Goal: Transaction & Acquisition: Purchase product/service

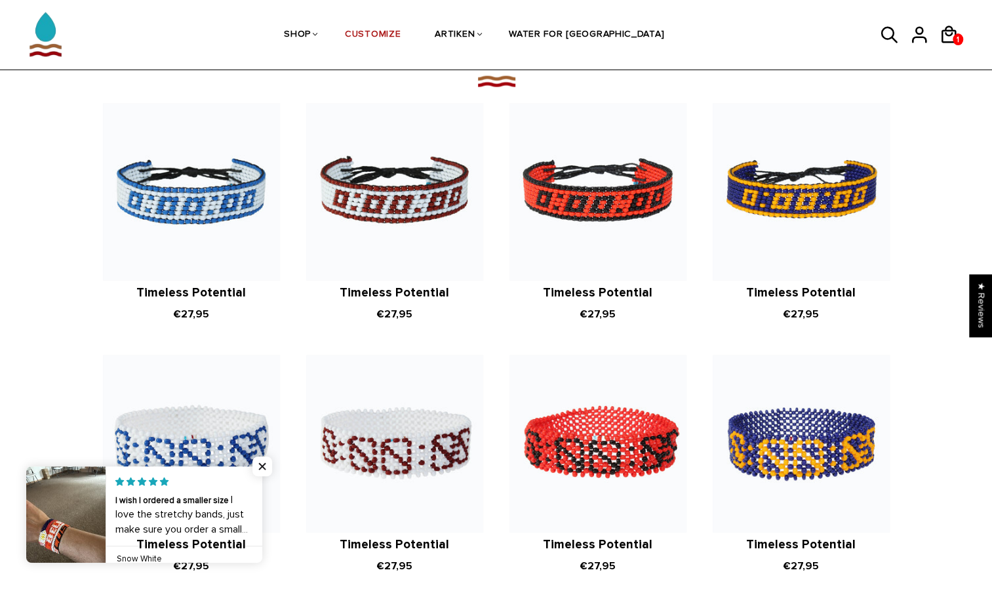
scroll to position [1569, 0]
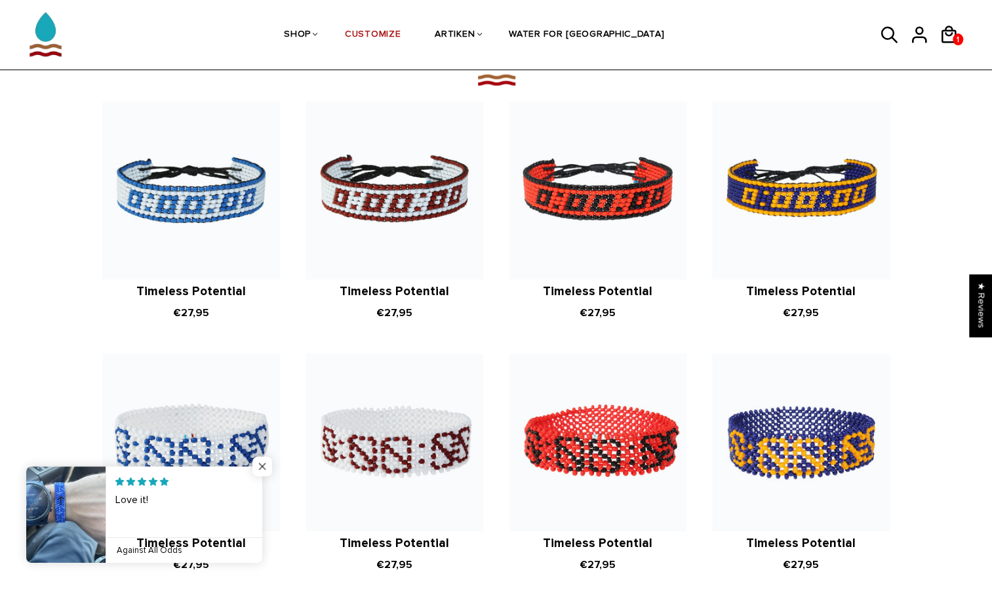
click at [267, 468] on span "Close popup widget" at bounding box center [262, 466] width 20 height 20
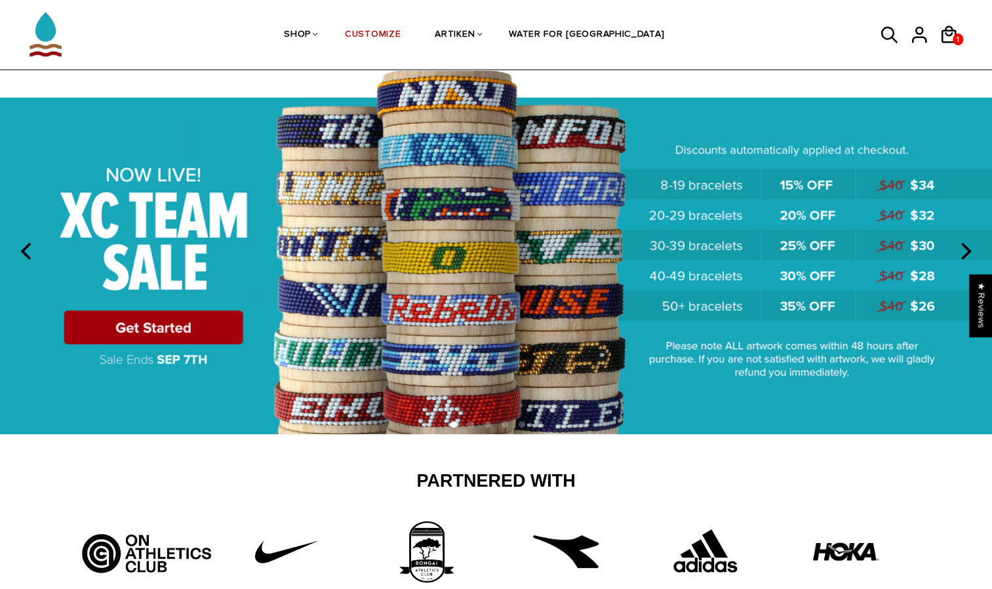
scroll to position [40, 0]
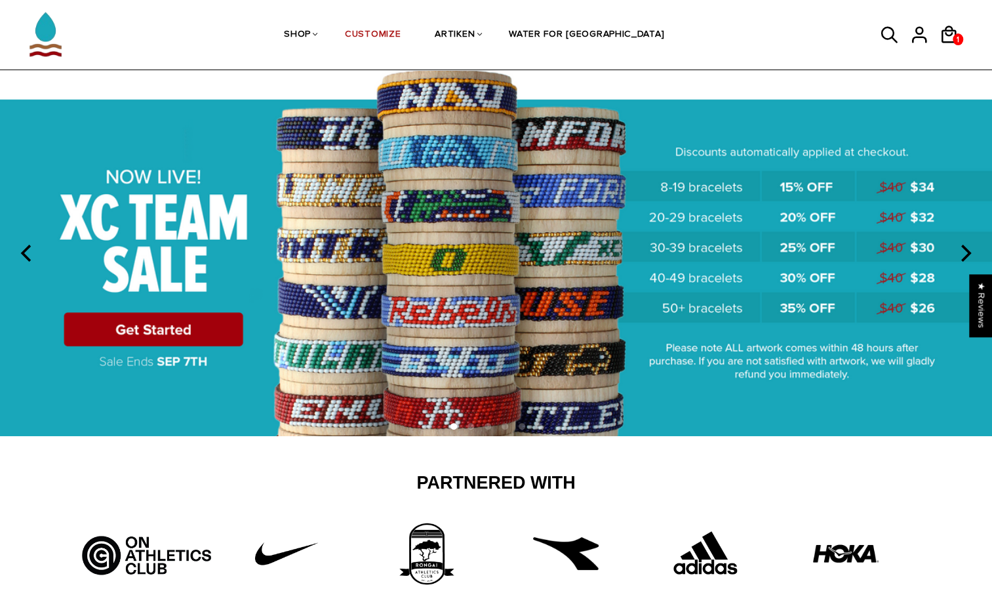
click at [338, 270] on img at bounding box center [496, 251] width 992 height 369
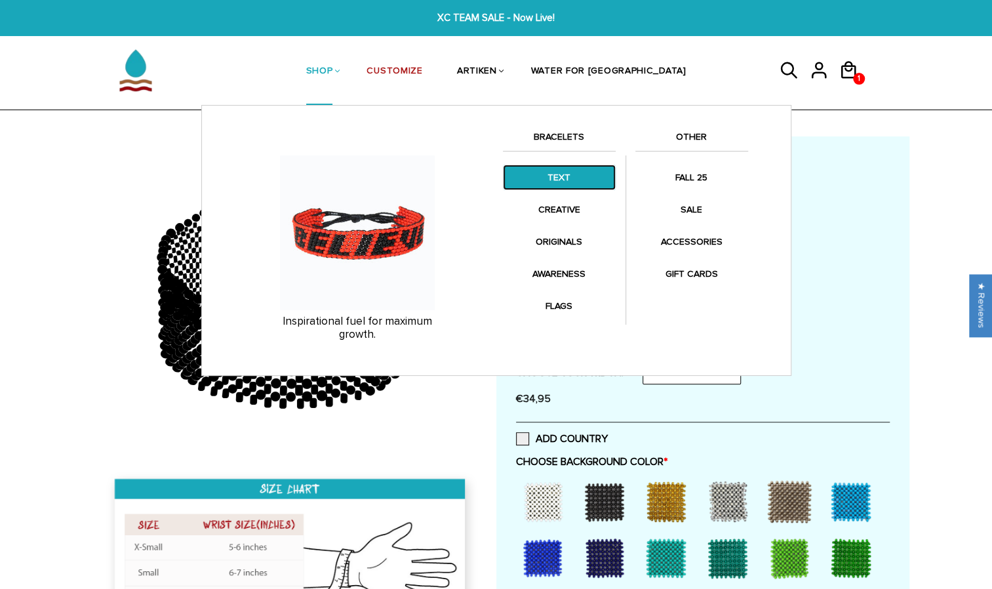
click at [541, 183] on link "TEXT" at bounding box center [559, 178] width 113 height 26
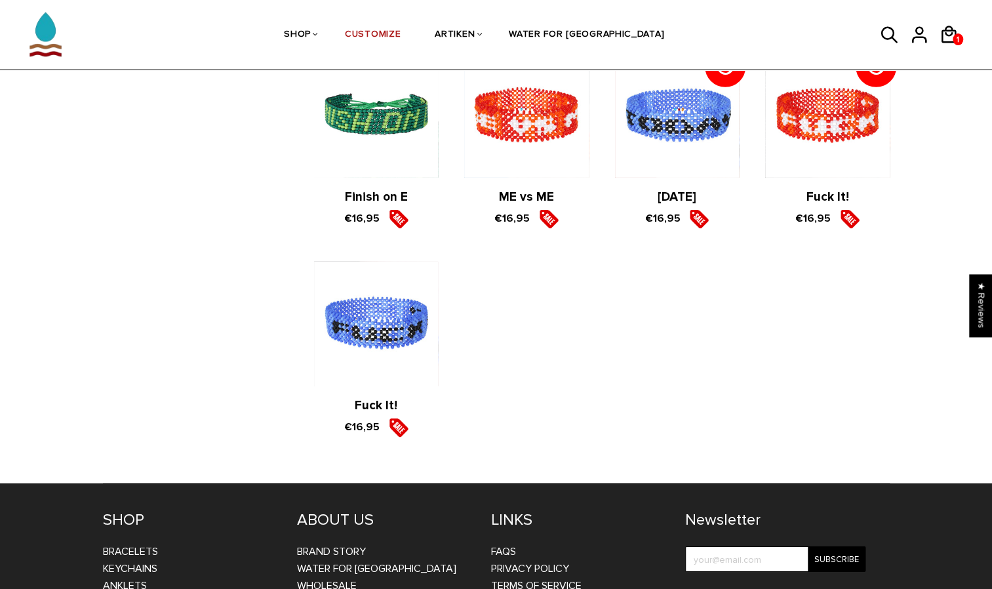
scroll to position [2379, 0]
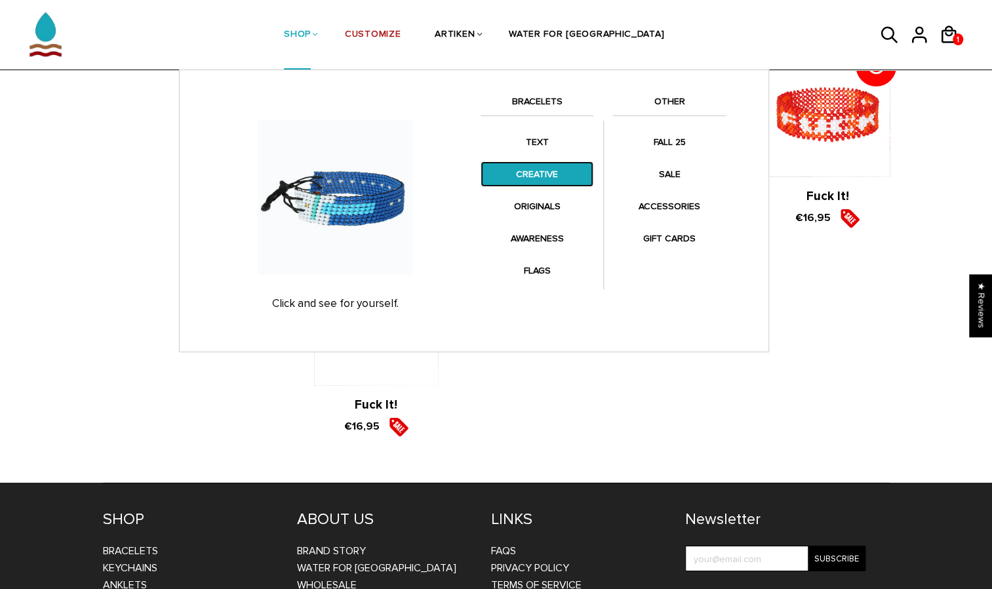
click at [522, 180] on link "CREATIVE" at bounding box center [536, 174] width 113 height 26
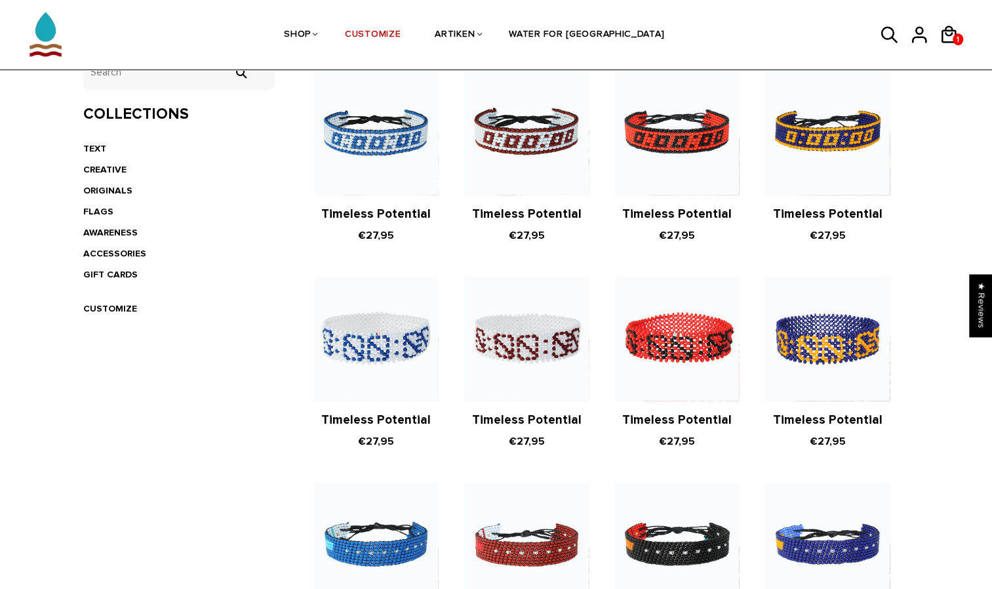
scroll to position [291, 0]
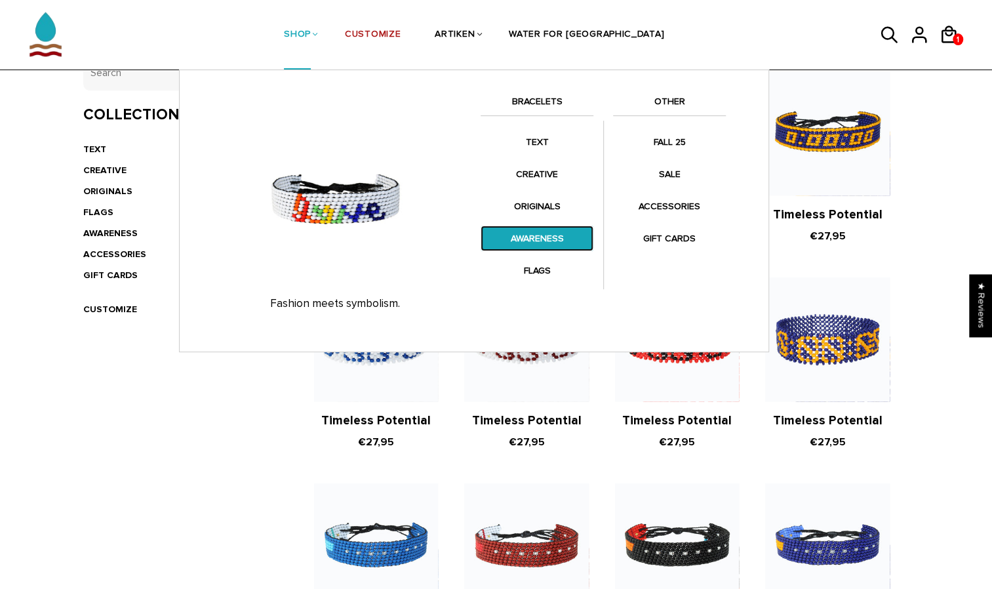
click at [528, 245] on link "AWARENESS" at bounding box center [536, 238] width 113 height 26
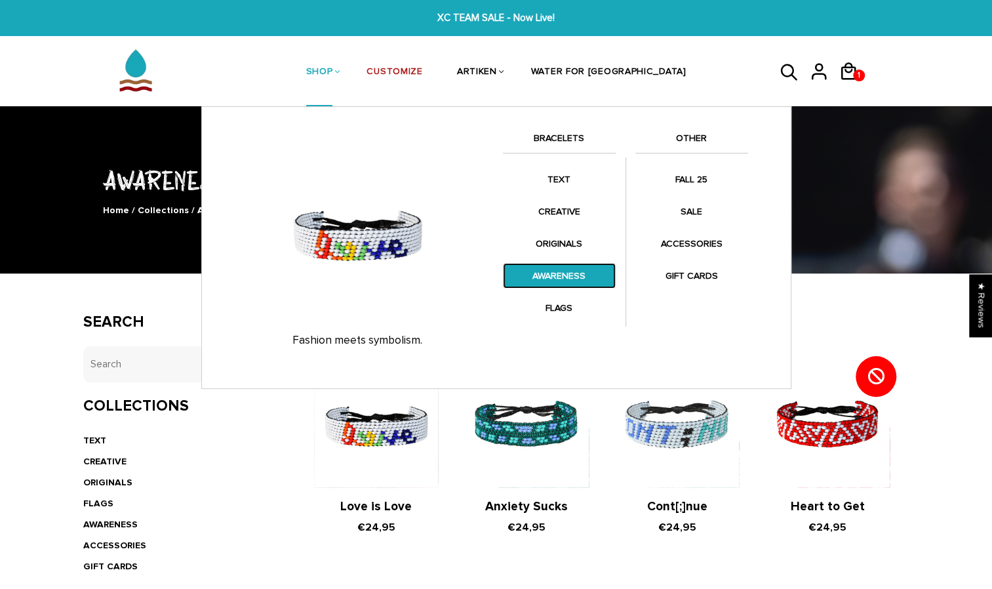
click at [548, 277] on link "AWARENESS" at bounding box center [559, 276] width 113 height 26
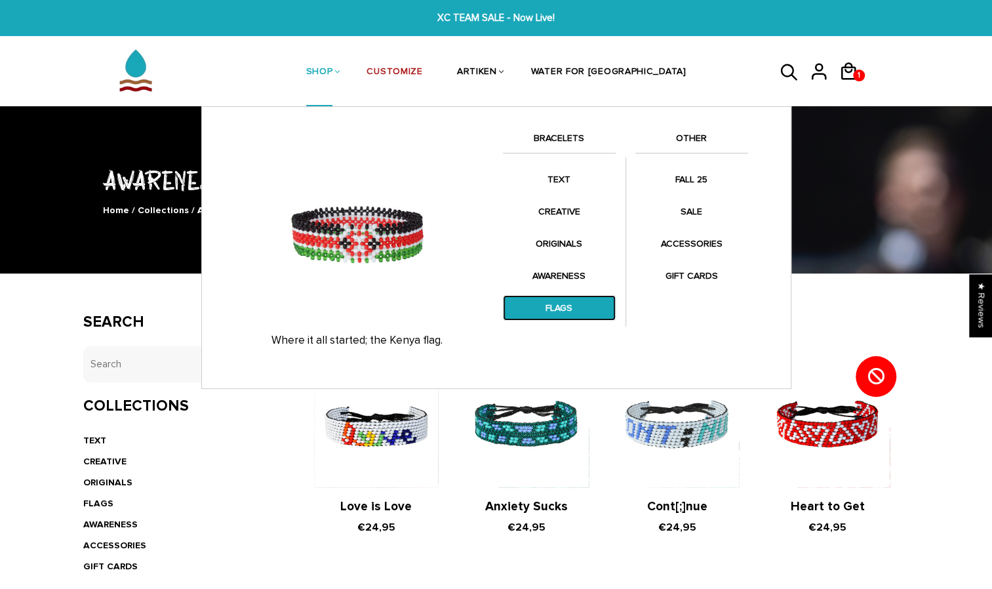
click at [567, 312] on link "FLAGS" at bounding box center [559, 308] width 113 height 26
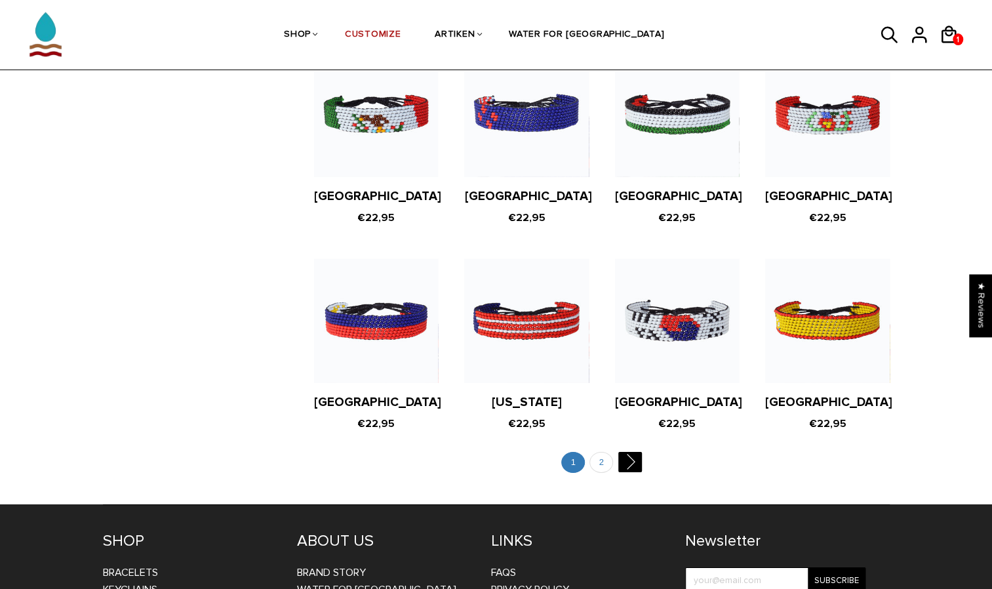
scroll to position [2419, 0]
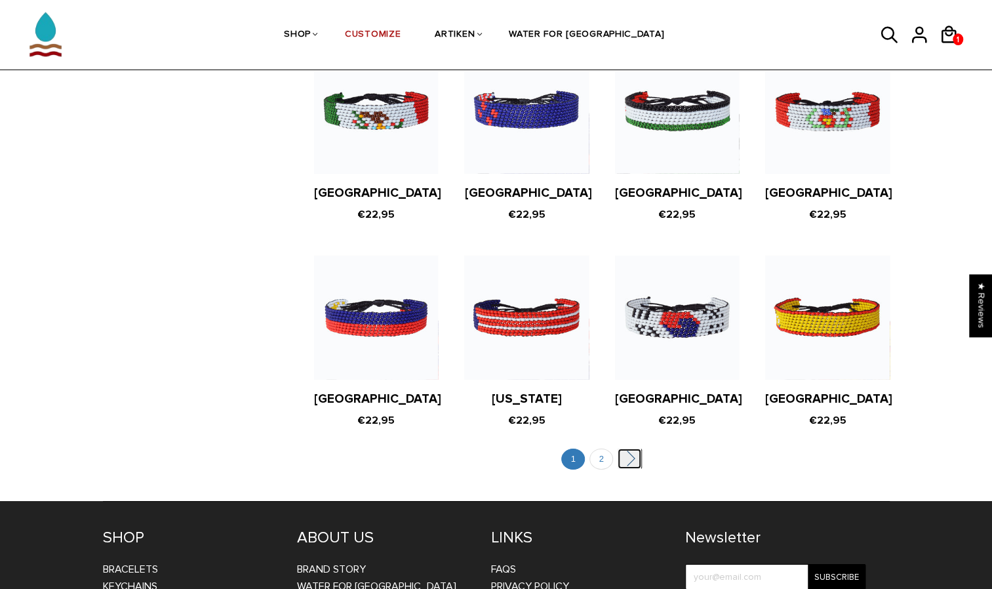
click at [631, 448] on link "" at bounding box center [629, 458] width 24 height 20
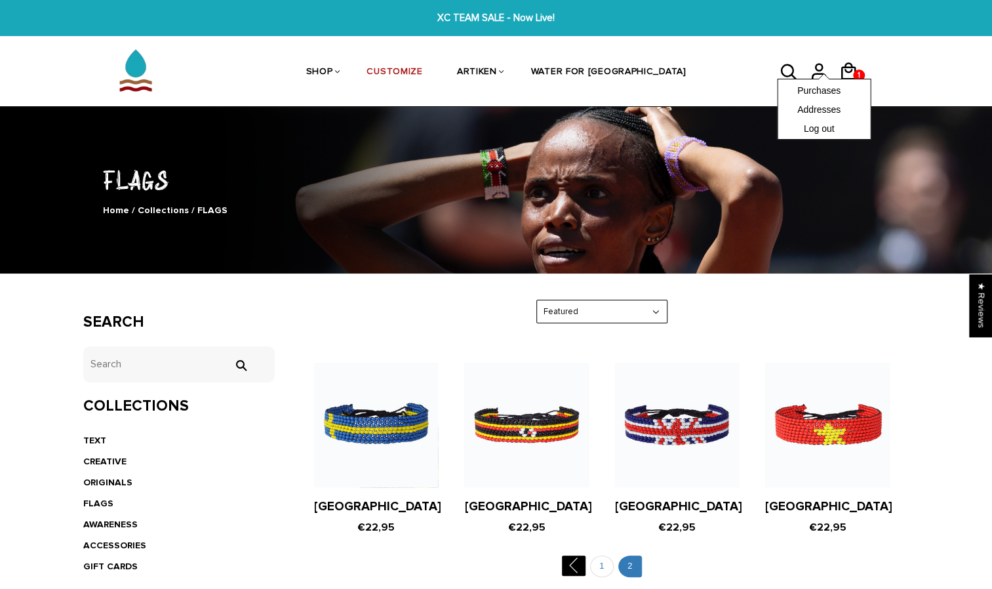
click at [849, 79] on div "Purchases Addresses Log out" at bounding box center [824, 109] width 94 height 61
click at [851, 79] on div "Purchases Addresses Log out" at bounding box center [824, 109] width 94 height 61
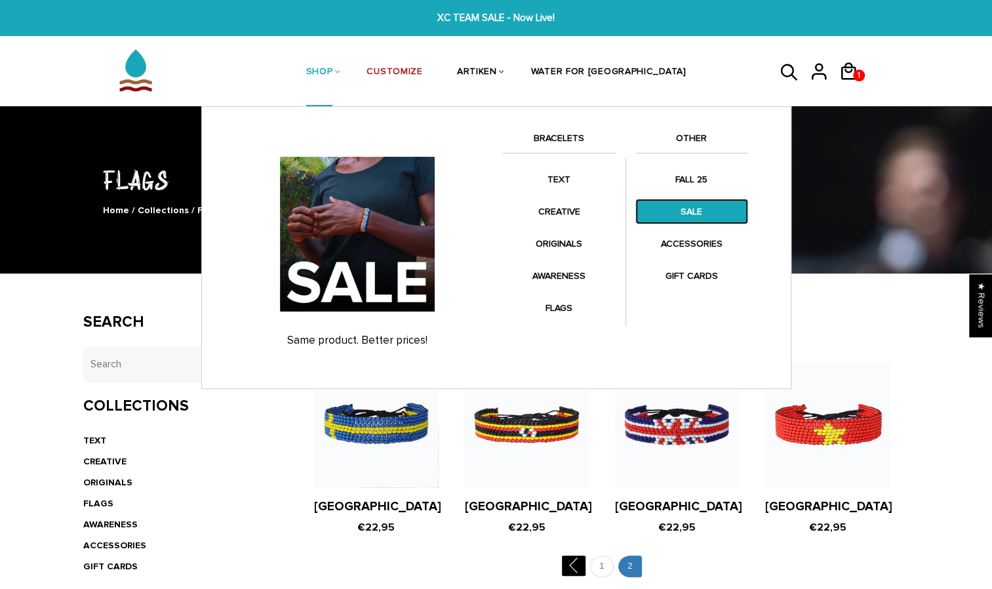
click at [691, 203] on link "SALE" at bounding box center [691, 212] width 113 height 26
